Goal: Task Accomplishment & Management: Use online tool/utility

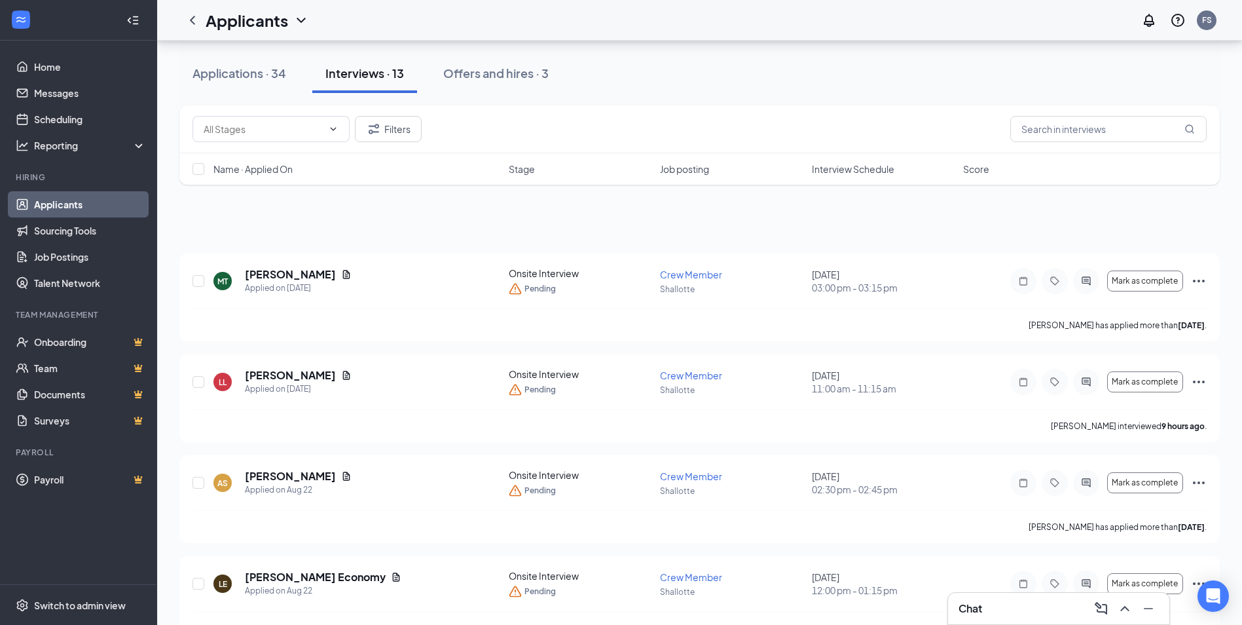
scroll to position [942, 0]
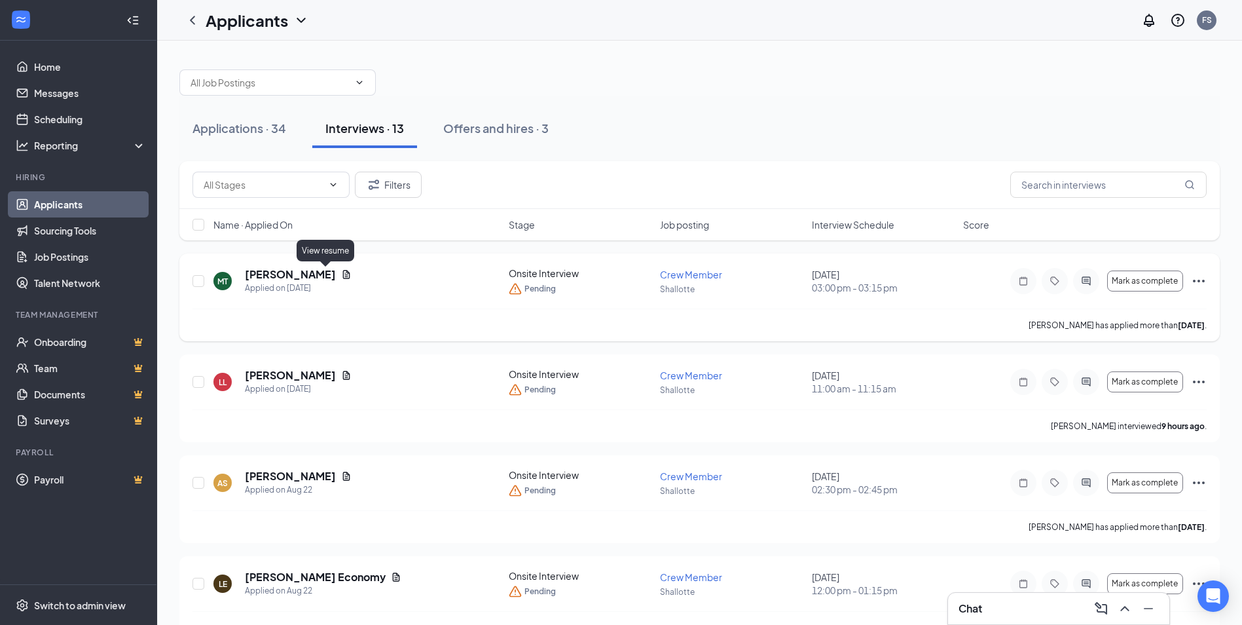
click at [343, 274] on icon "Document" at bounding box center [346, 274] width 7 height 9
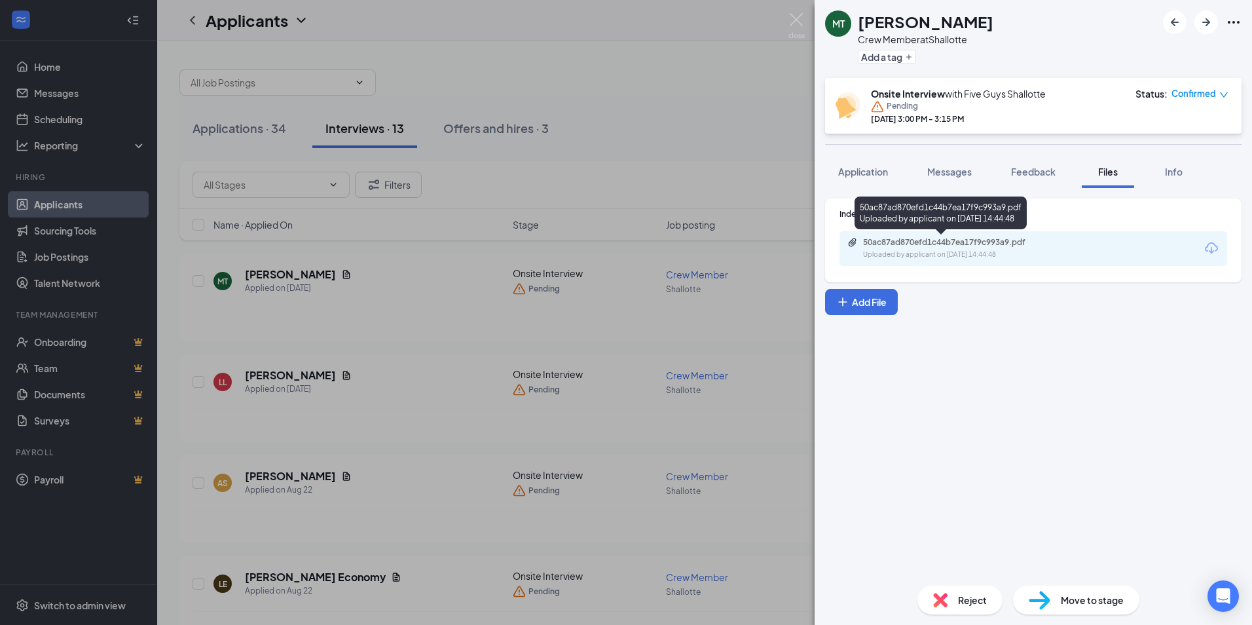
click at [977, 240] on div "50ac87ad870efd1c44b7ea17f9c993a9.pdf" at bounding box center [954, 242] width 183 height 10
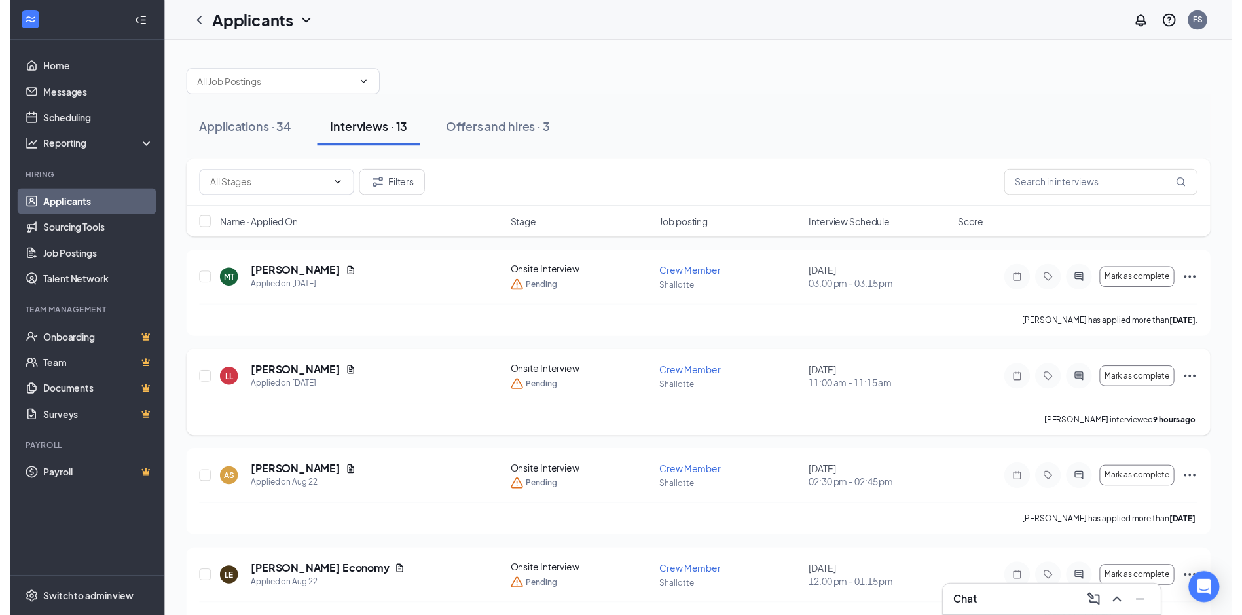
scroll to position [65, 0]
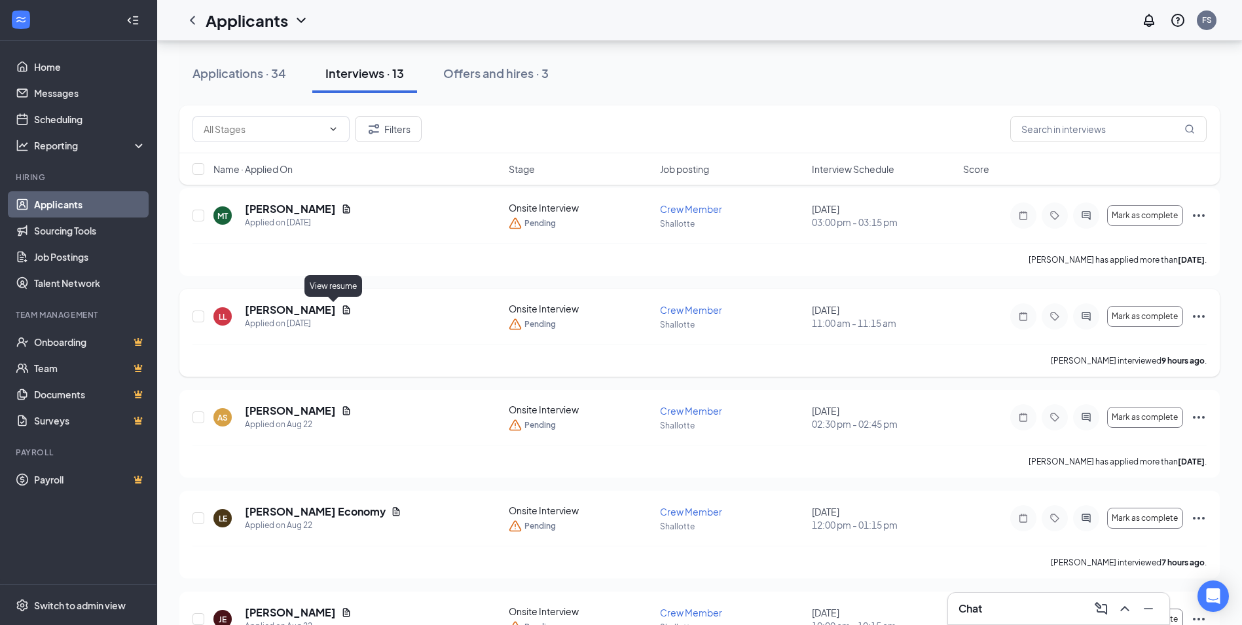
click at [341, 310] on icon "Document" at bounding box center [346, 309] width 10 height 10
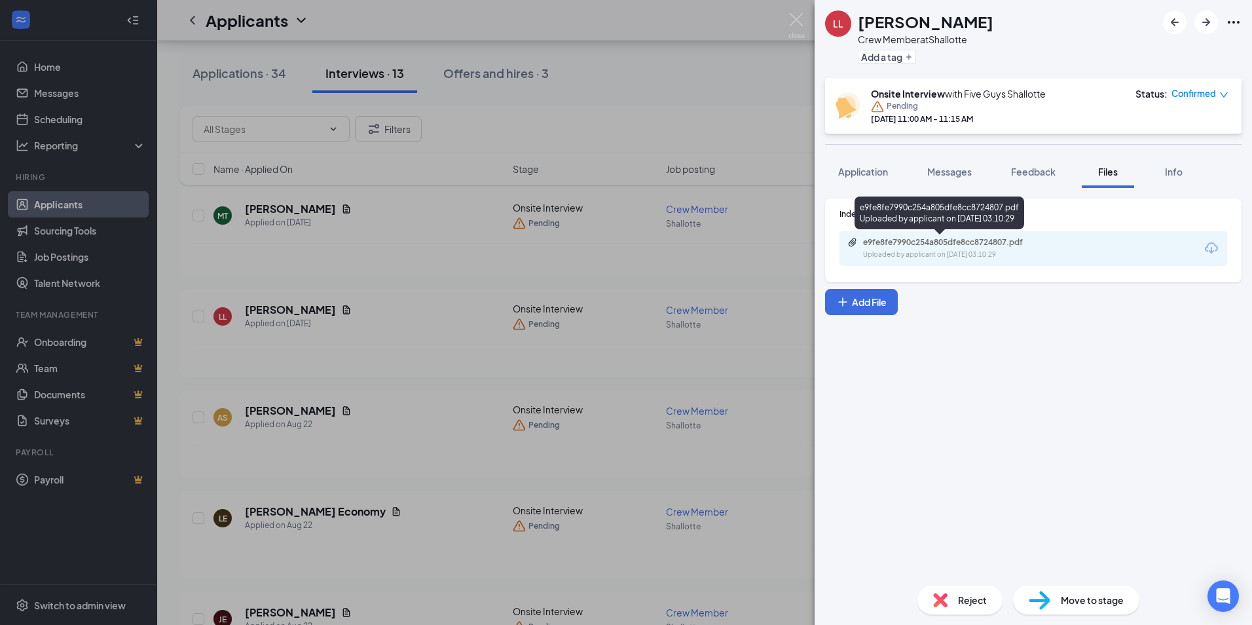
click at [928, 251] on div "Uploaded by applicant on Aug 23, 2025 at 03:10:29" at bounding box center [961, 254] width 196 height 10
click at [1161, 424] on div "Indeed Resume e9fe8fe7990c254a805dfe8cc8724807.pdf Uploaded by applicant on Aug…" at bounding box center [1032, 381] width 437 height 387
click at [642, 276] on div "LL LUKE LINDSLEY Crew Member at Shallotte Add a tag Onsite Interview with Five …" at bounding box center [626, 312] width 1252 height 625
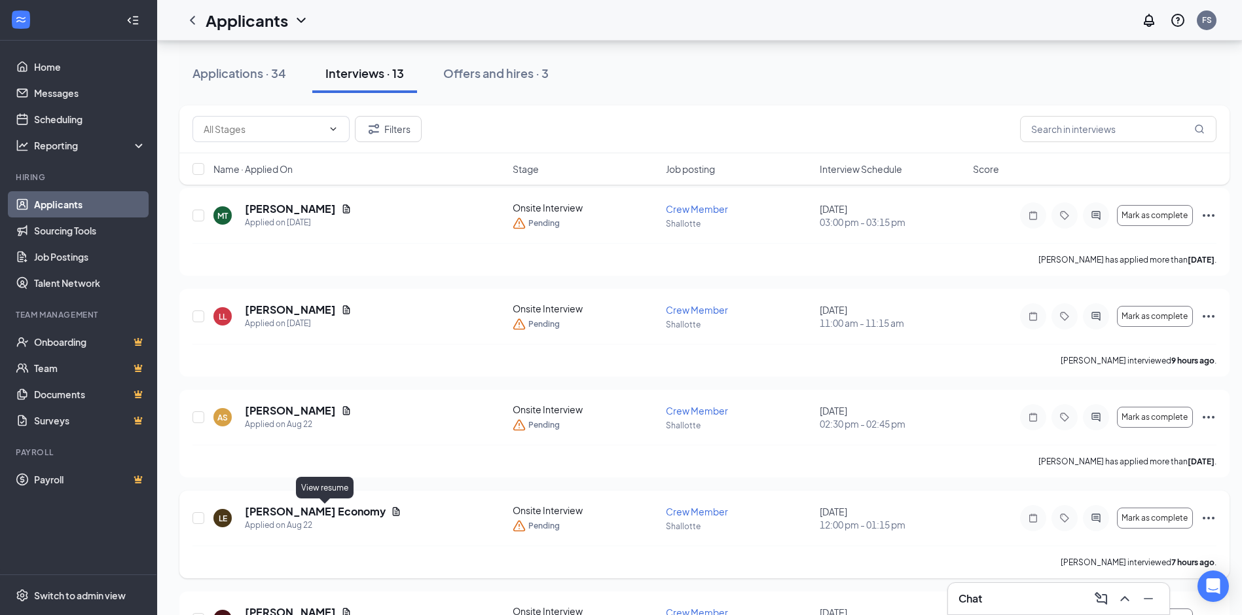
click at [393, 515] on icon "Document" at bounding box center [396, 511] width 7 height 9
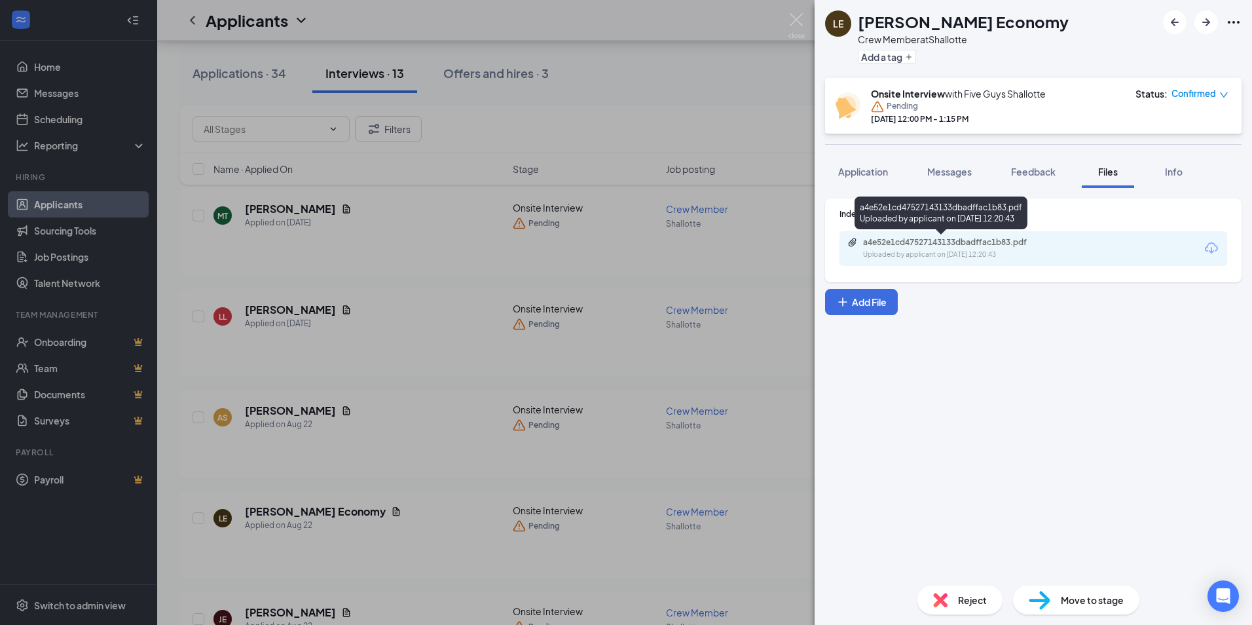
click at [966, 254] on div "Uploaded by applicant on Aug 22, 2025 at 12:20:43" at bounding box center [961, 254] width 196 height 10
click at [811, 100] on div "LE Lisa Economy Crew Member at Shallotte Add a tag Onsite Interview with Five G…" at bounding box center [626, 312] width 1252 height 625
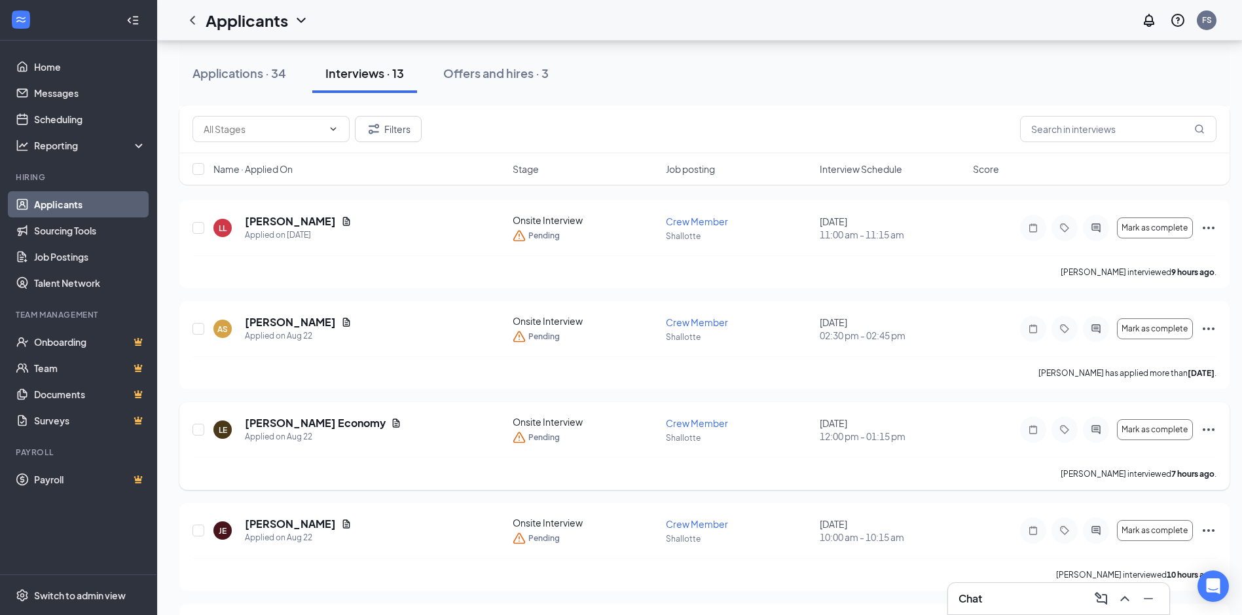
scroll to position [131, 0]
